Goal: Find contact information: Find contact information

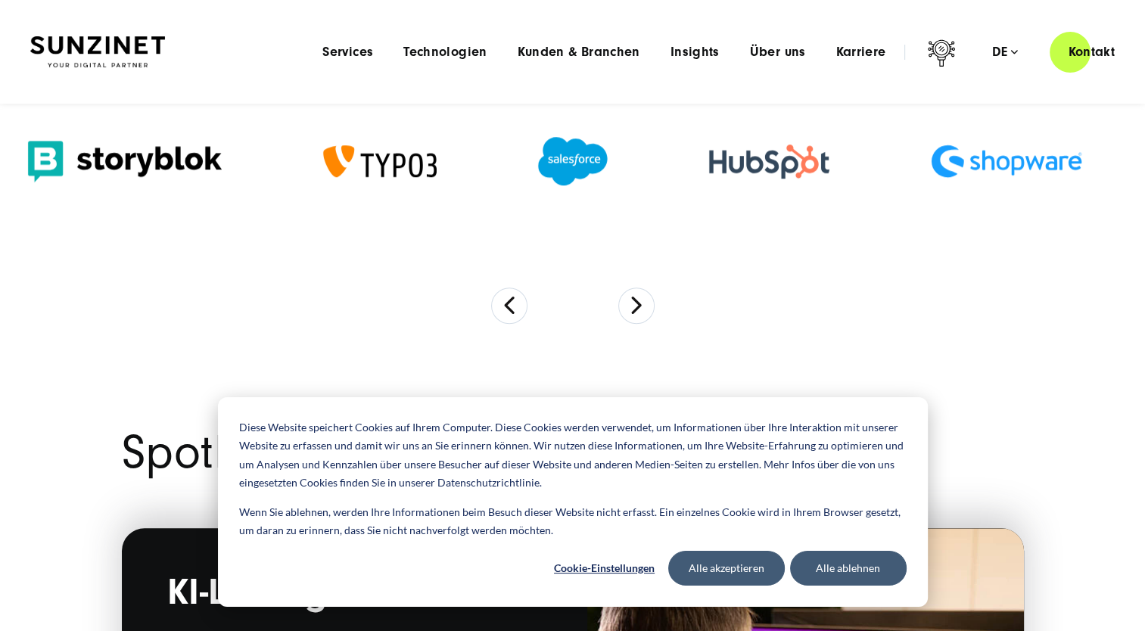
scroll to position [1143, 0]
click at [841, 571] on button "Alle ablehnen" at bounding box center [848, 568] width 117 height 35
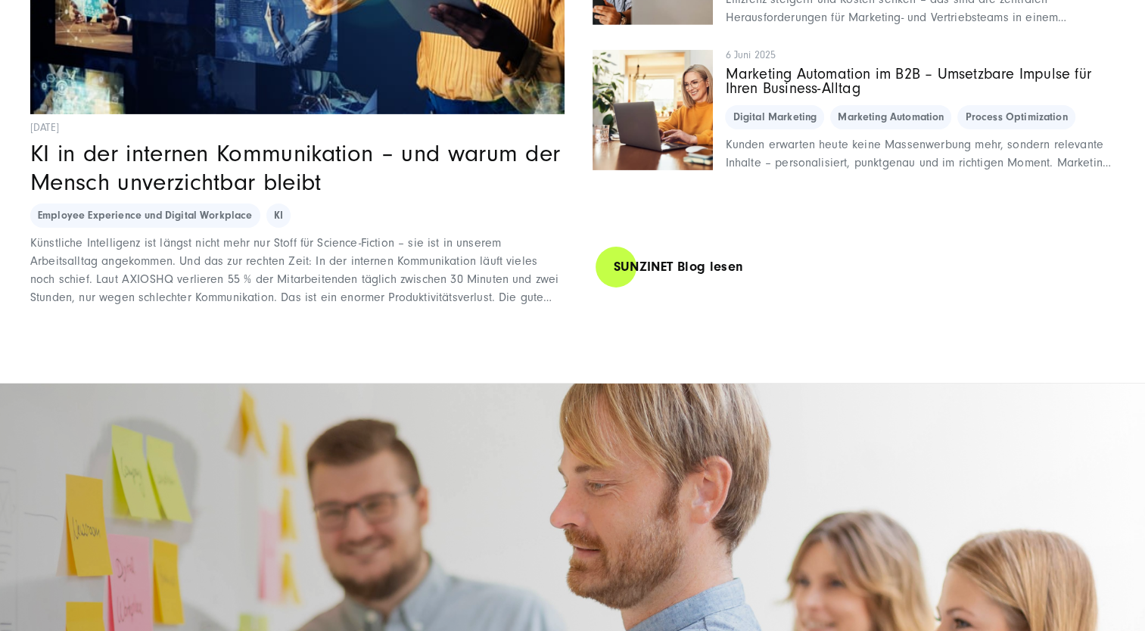
scroll to position [10651, 0]
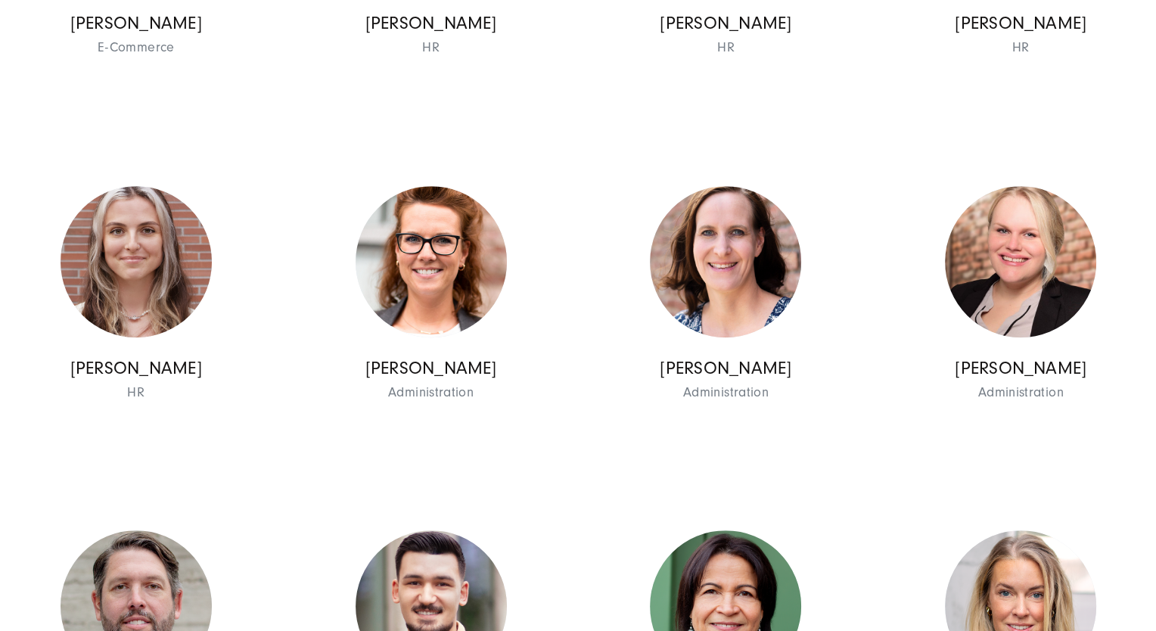
scroll to position [6724, 0]
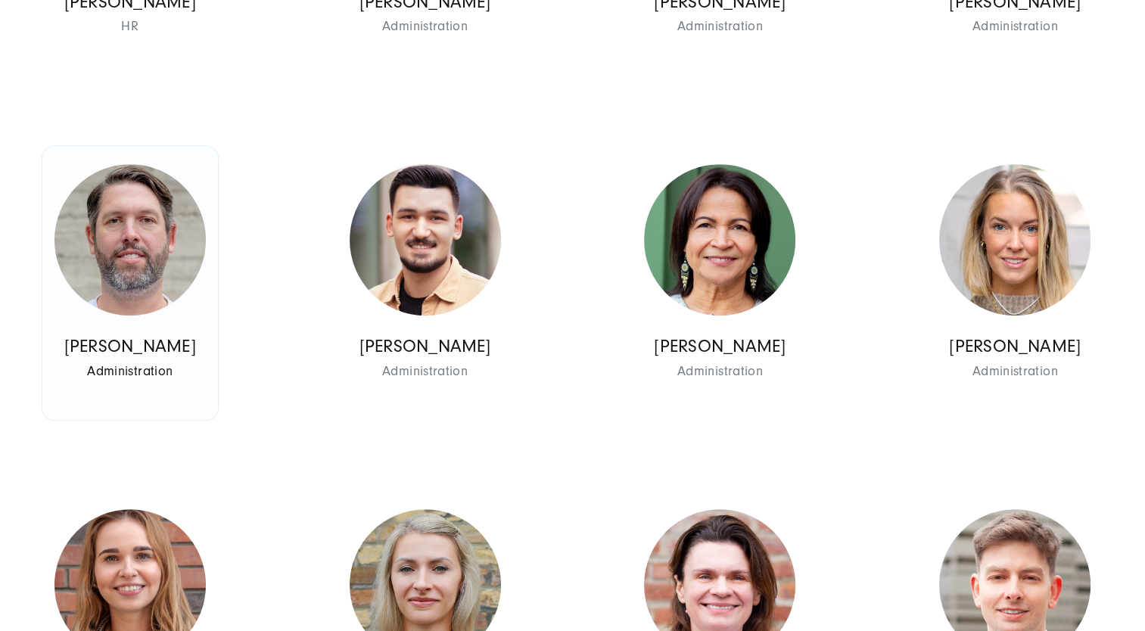
click at [184, 358] on p "Cédric von Marées" at bounding box center [129, 347] width 151 height 22
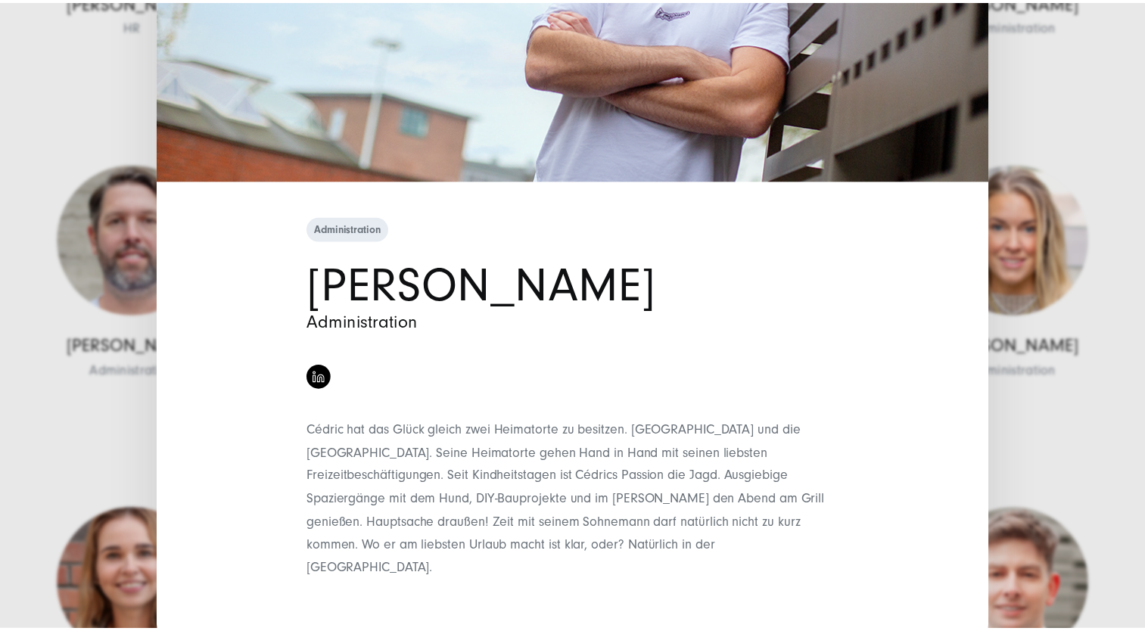
scroll to position [337, 0]
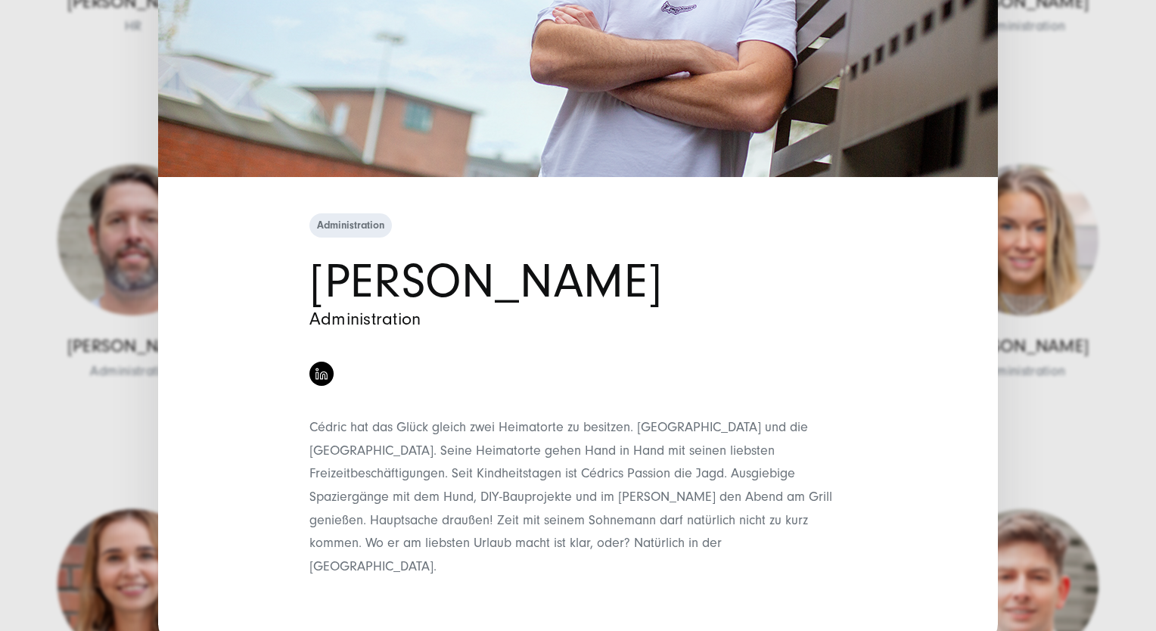
click at [166, 429] on div "Administration Cédric von Marées Administration" at bounding box center [578, 428] width 840 height 437
click at [106, 429] on div "Administration Cédric von Marées Administration" at bounding box center [578, 315] width 1156 height 631
